Goal: Information Seeking & Learning: Learn about a topic

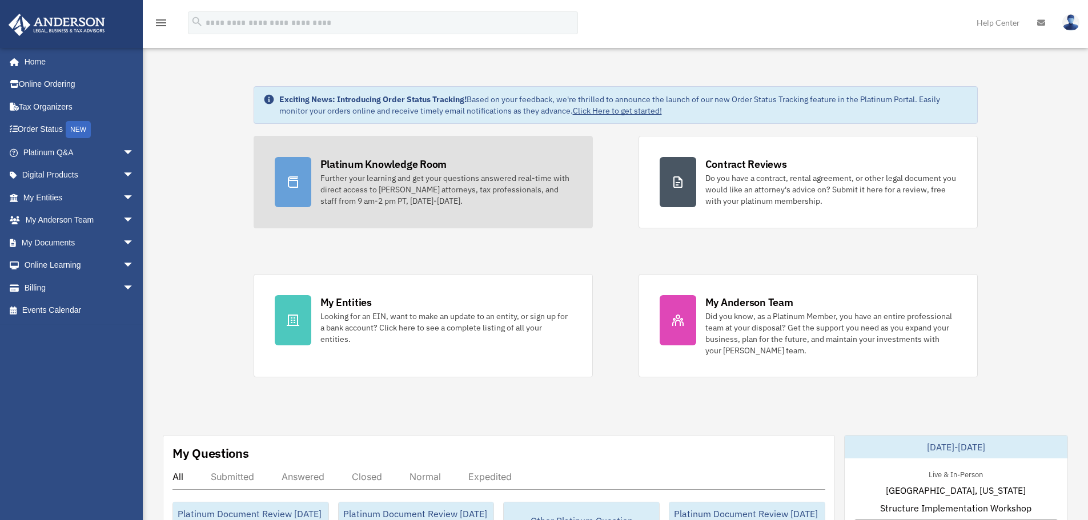
click at [401, 183] on div "Further your learning and get your questions answered real-time with direct acc…" at bounding box center [445, 189] width 251 height 34
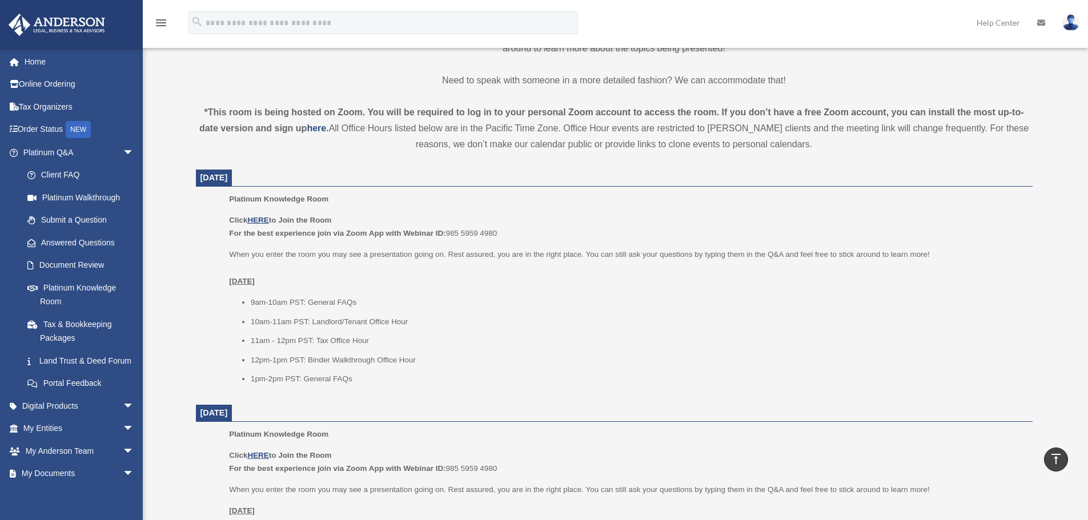
scroll to position [343, 0]
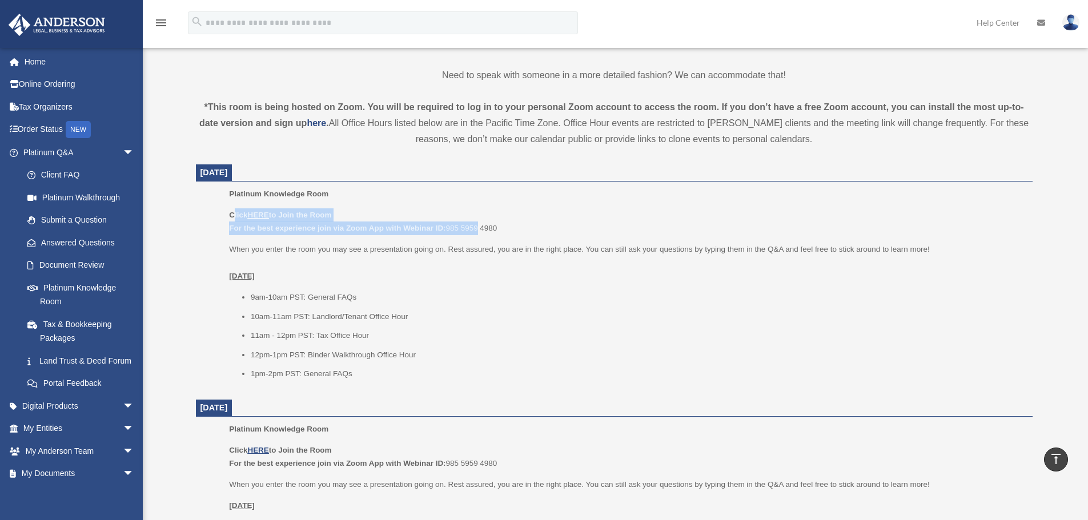
drag, startPoint x: 480, startPoint y: 228, endPoint x: 234, endPoint y: 218, distance: 246.9
click at [234, 218] on p "Click HERE to Join the Room For the best experience join via Zoom App with Webi…" at bounding box center [626, 221] width 795 height 27
click at [234, 218] on b "Click HERE to Join the Room" at bounding box center [280, 215] width 102 height 9
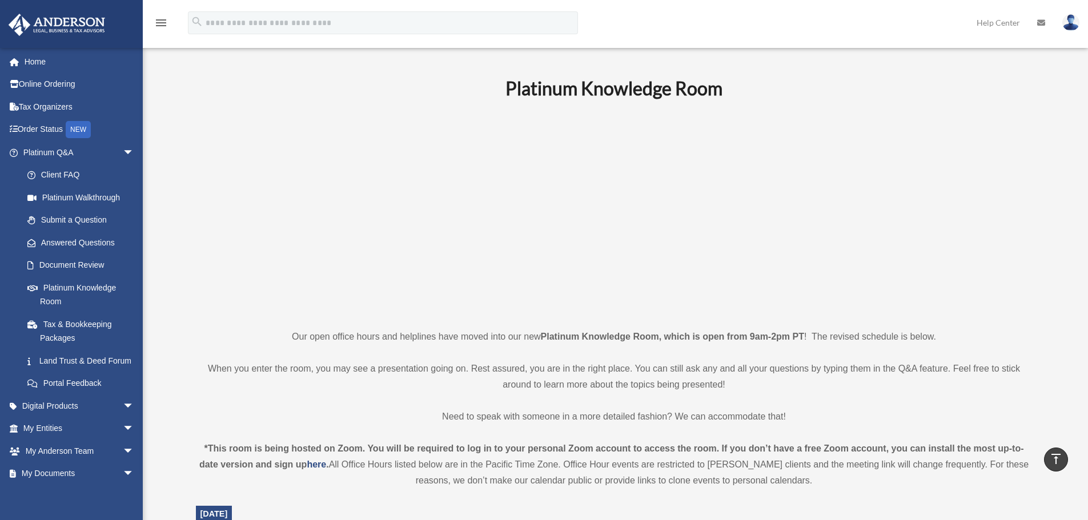
scroll to position [0, 0]
click at [342, 127] on p at bounding box center [614, 215] width 837 height 198
drag, startPoint x: 940, startPoint y: 64, endPoint x: 958, endPoint y: 219, distance: 155.7
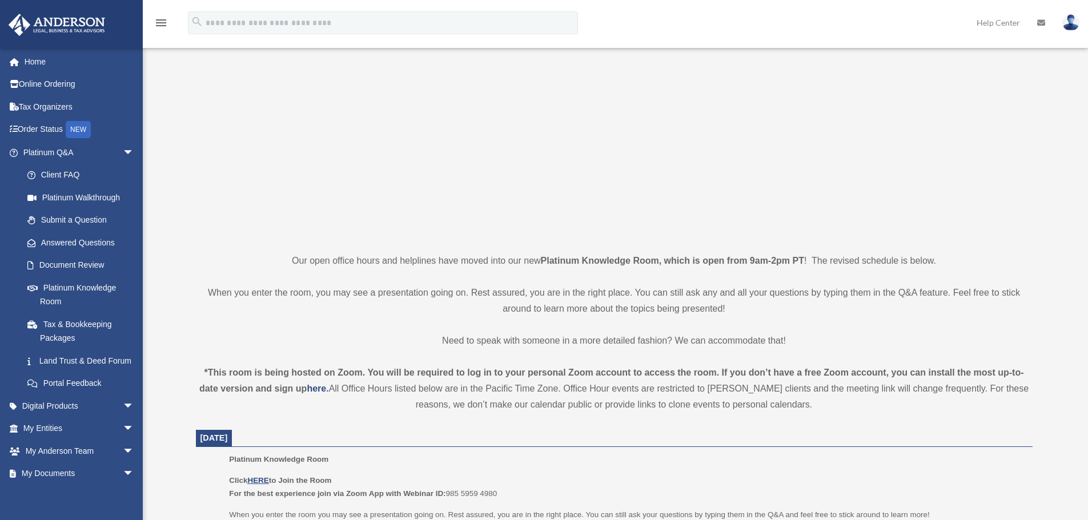
scroll to position [285, 0]
